Goal: Information Seeking & Learning: Learn about a topic

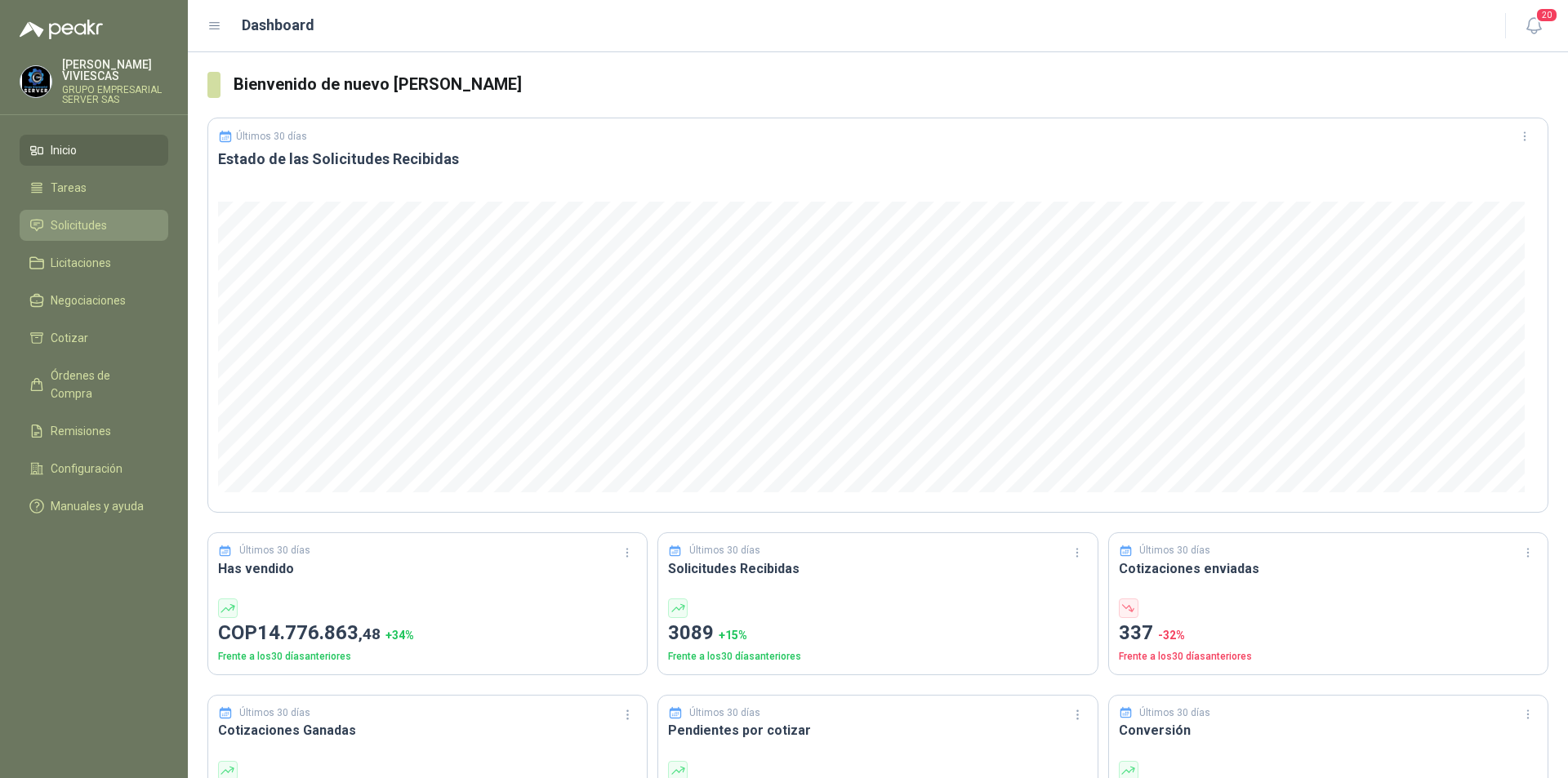
click at [79, 228] on span "Solicitudes" at bounding box center [79, 226] width 56 height 18
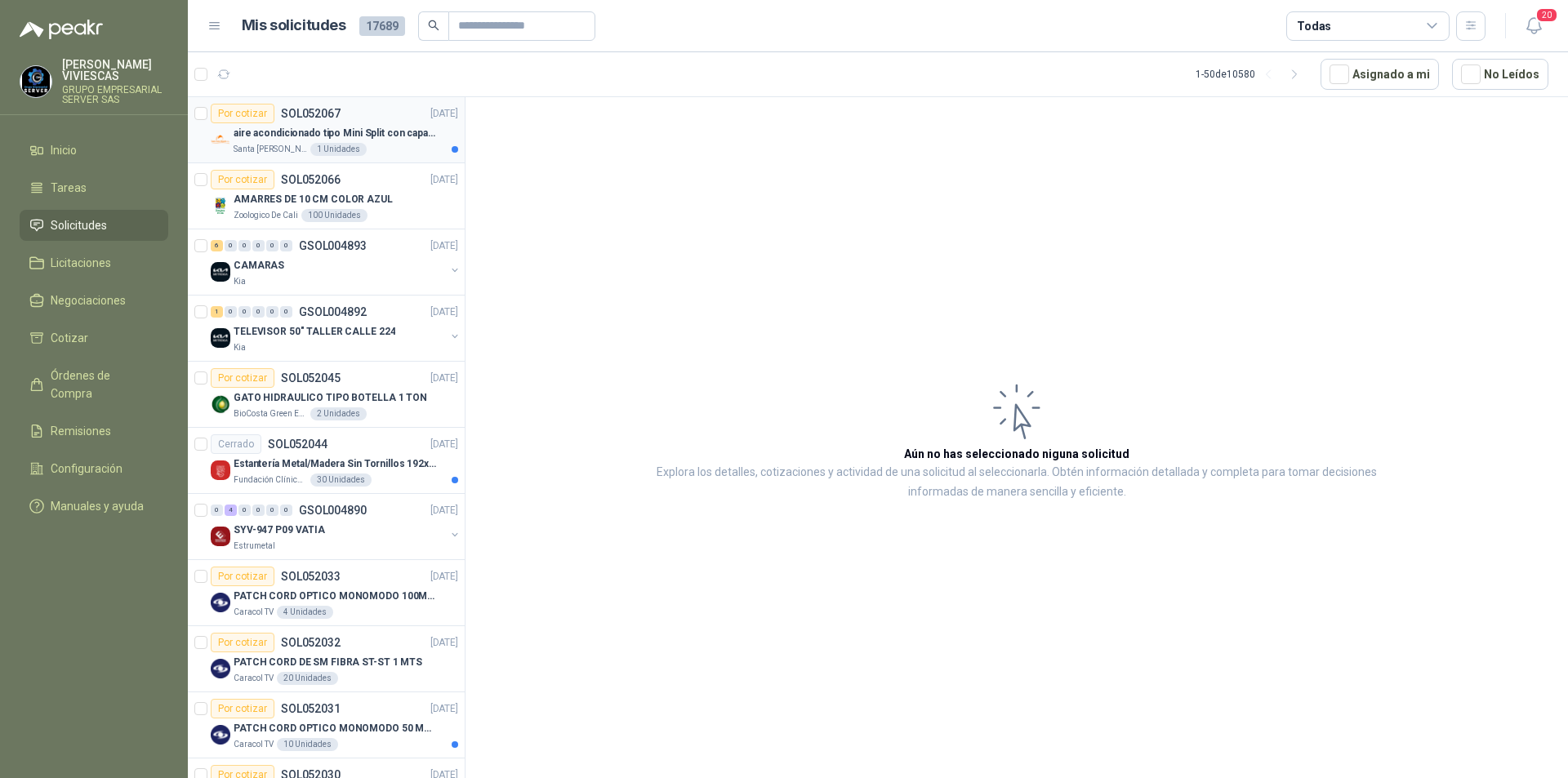
click at [291, 128] on p "aire acondicionado tipo Mini Split con capacidad de 12000 BTU a 110V o 220V" at bounding box center [335, 133] width 203 height 16
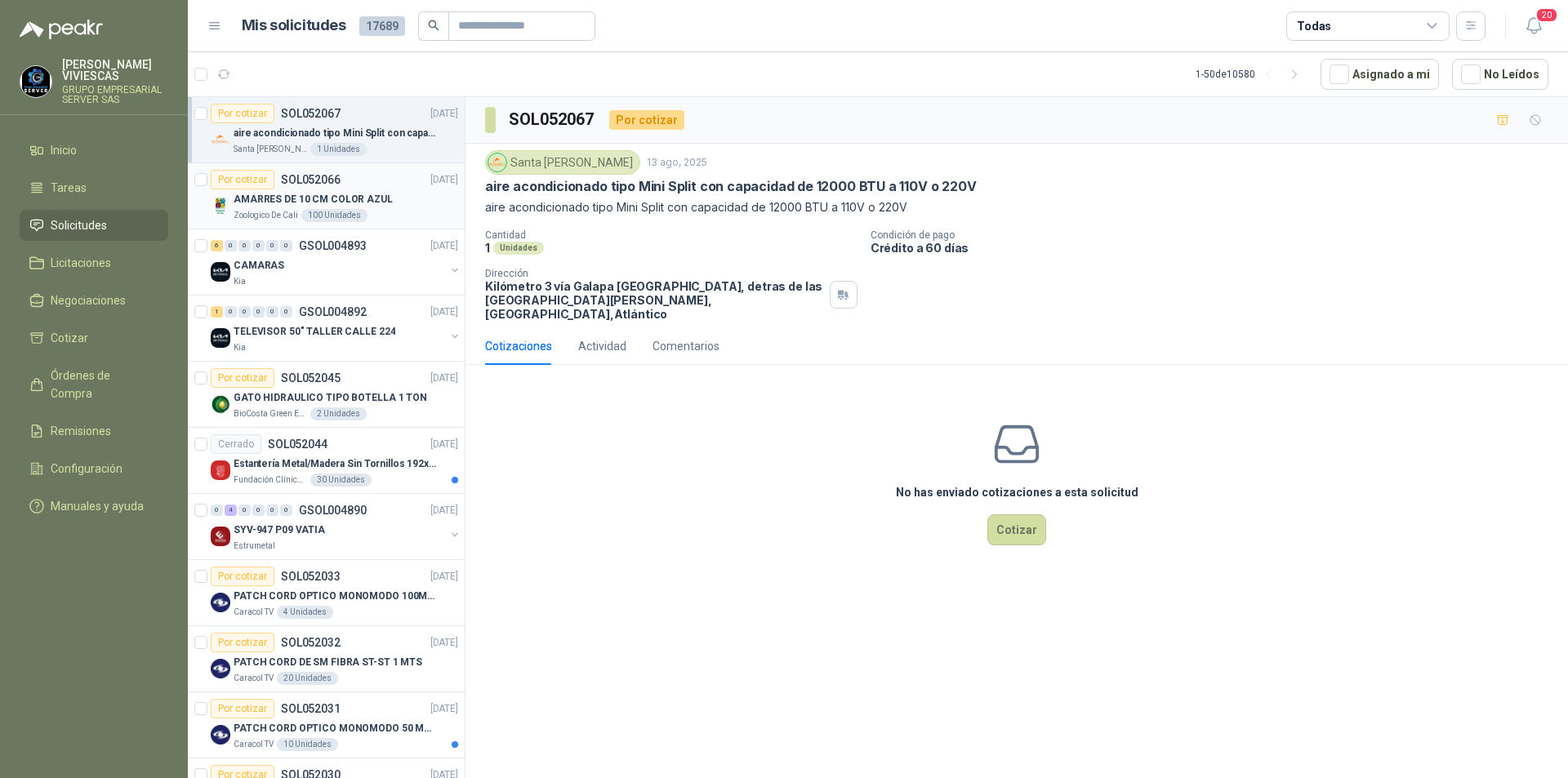
click at [267, 198] on p "AMARRES DE 10 CM COLOR AZUL" at bounding box center [313, 199] width 159 height 16
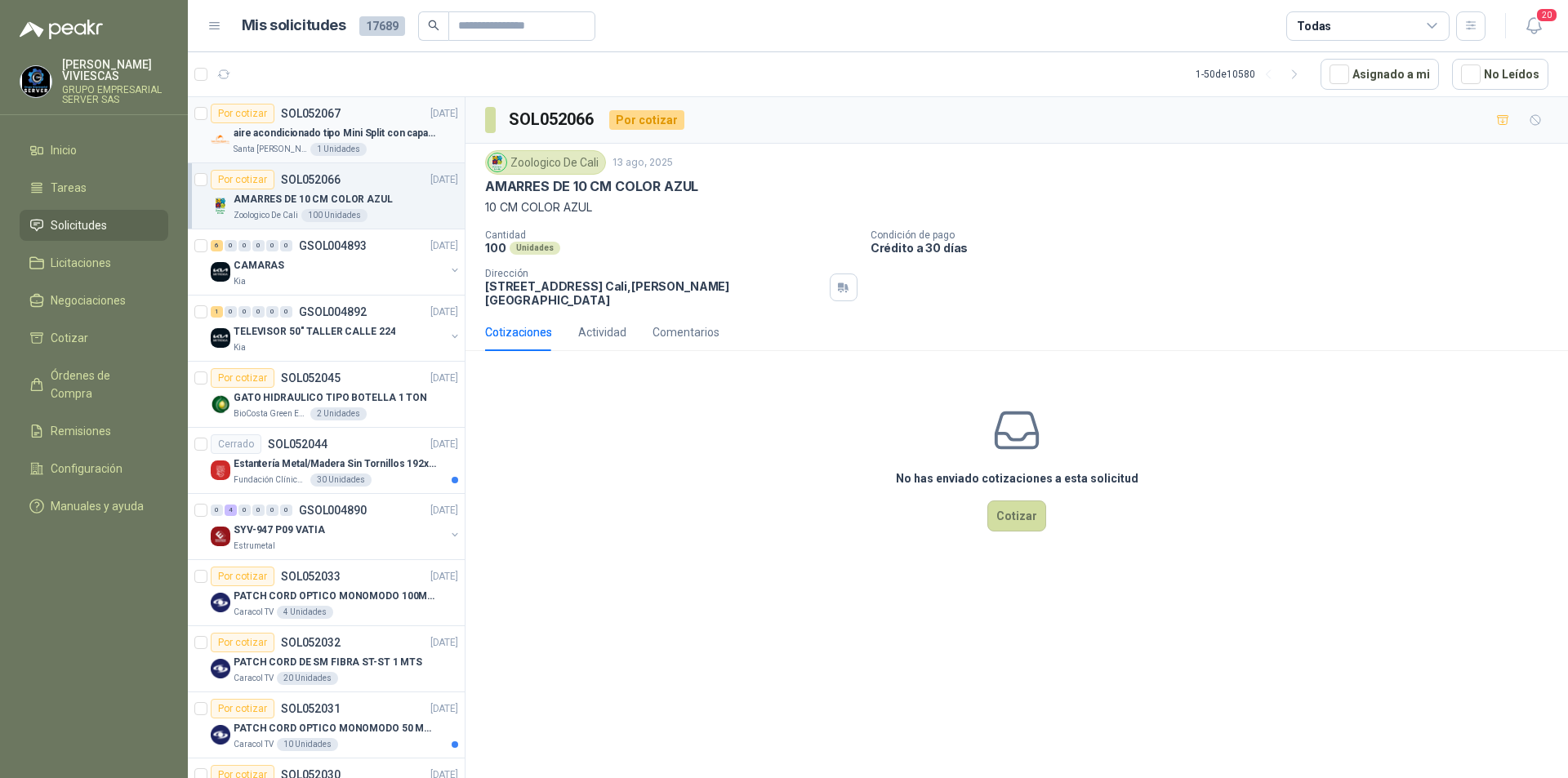
click at [269, 129] on p "aire acondicionado tipo Mini Split con capacidad de 12000 BTU a 110V o 220V" at bounding box center [335, 133] width 203 height 16
